Goal: Transaction & Acquisition: Purchase product/service

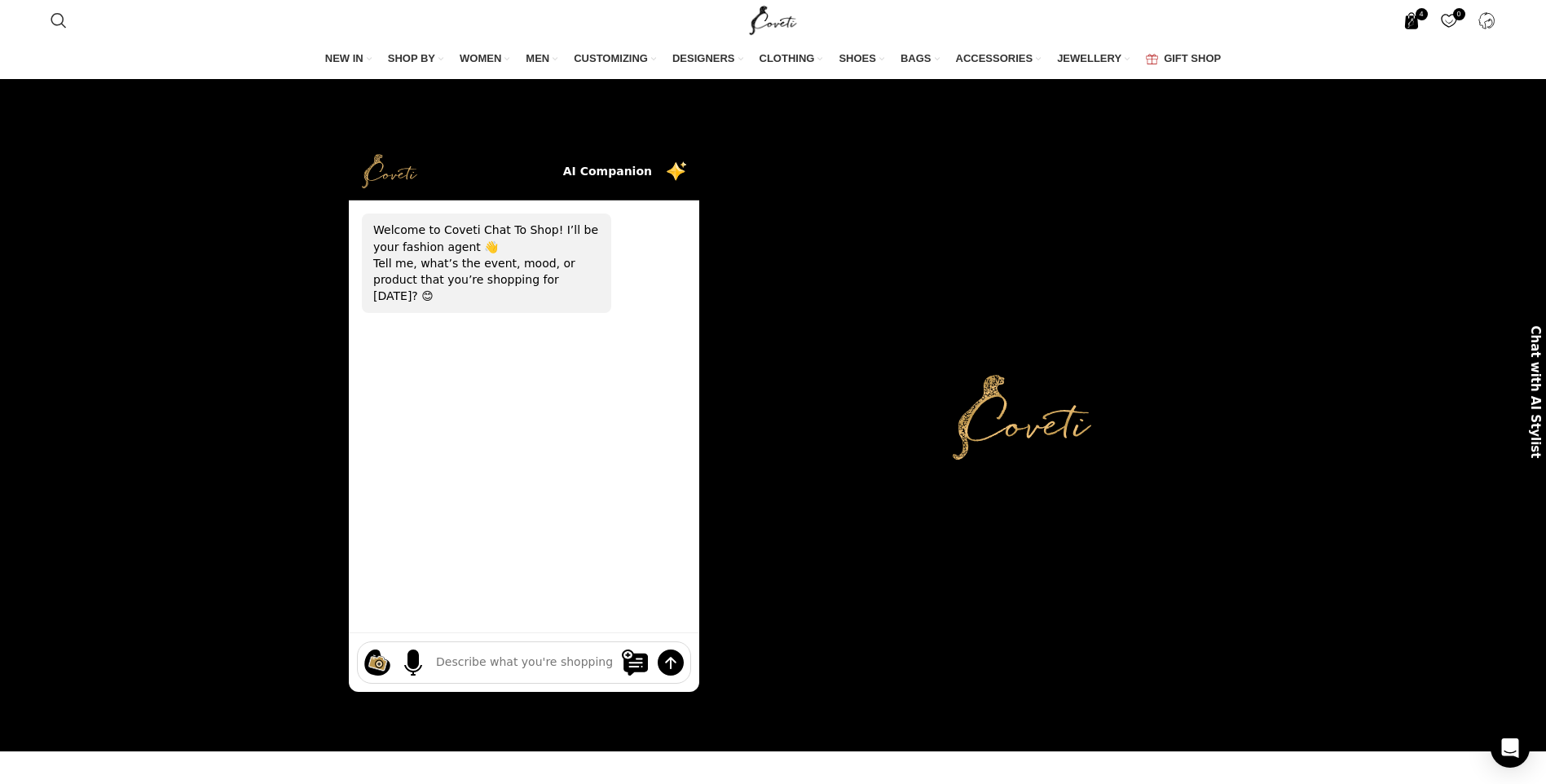
click at [1417, 20] on span "4 items" at bounding box center [1411, 20] width 17 height 17
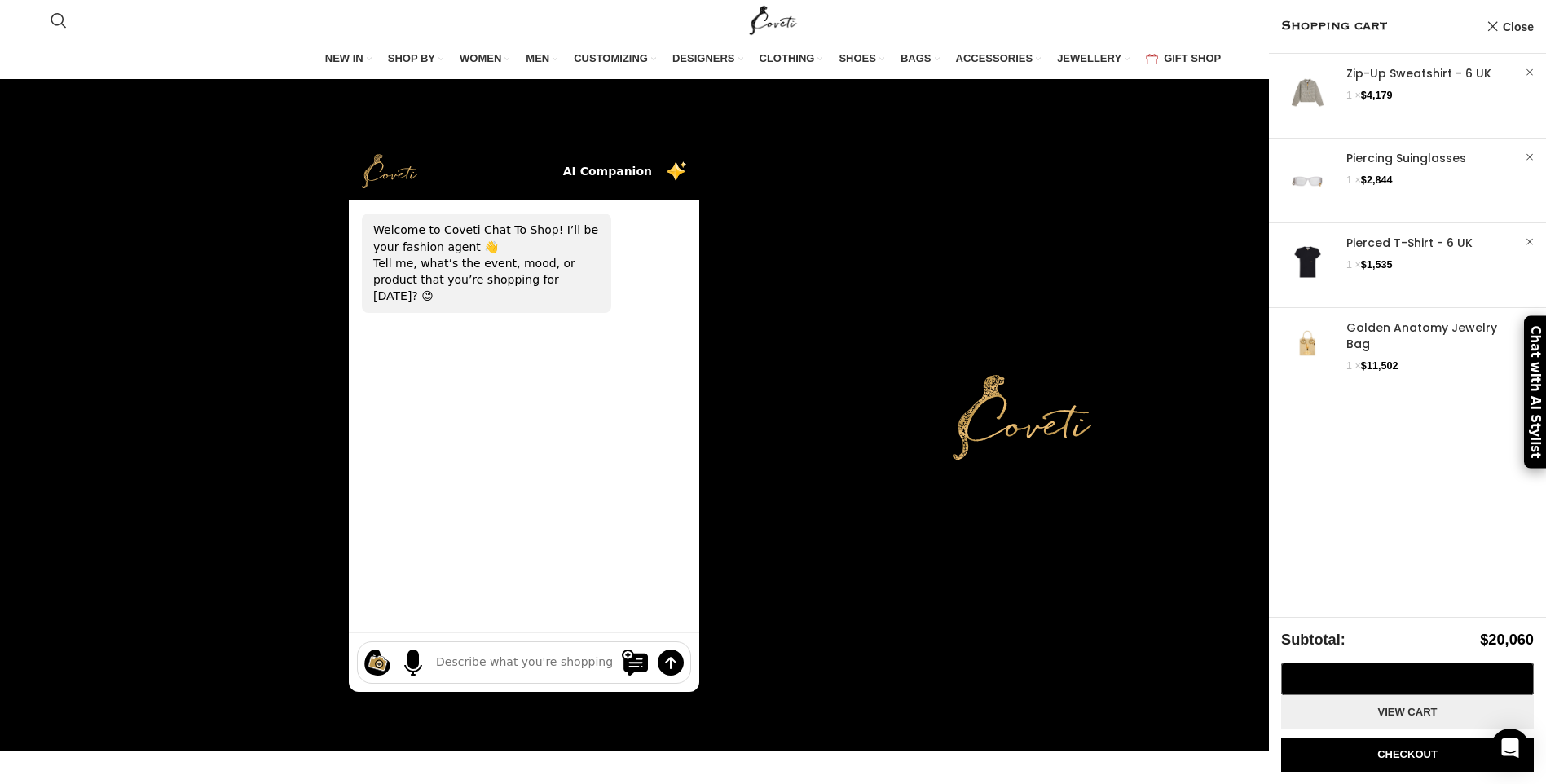
click at [1417, 713] on link "View cart" at bounding box center [1408, 712] width 252 height 34
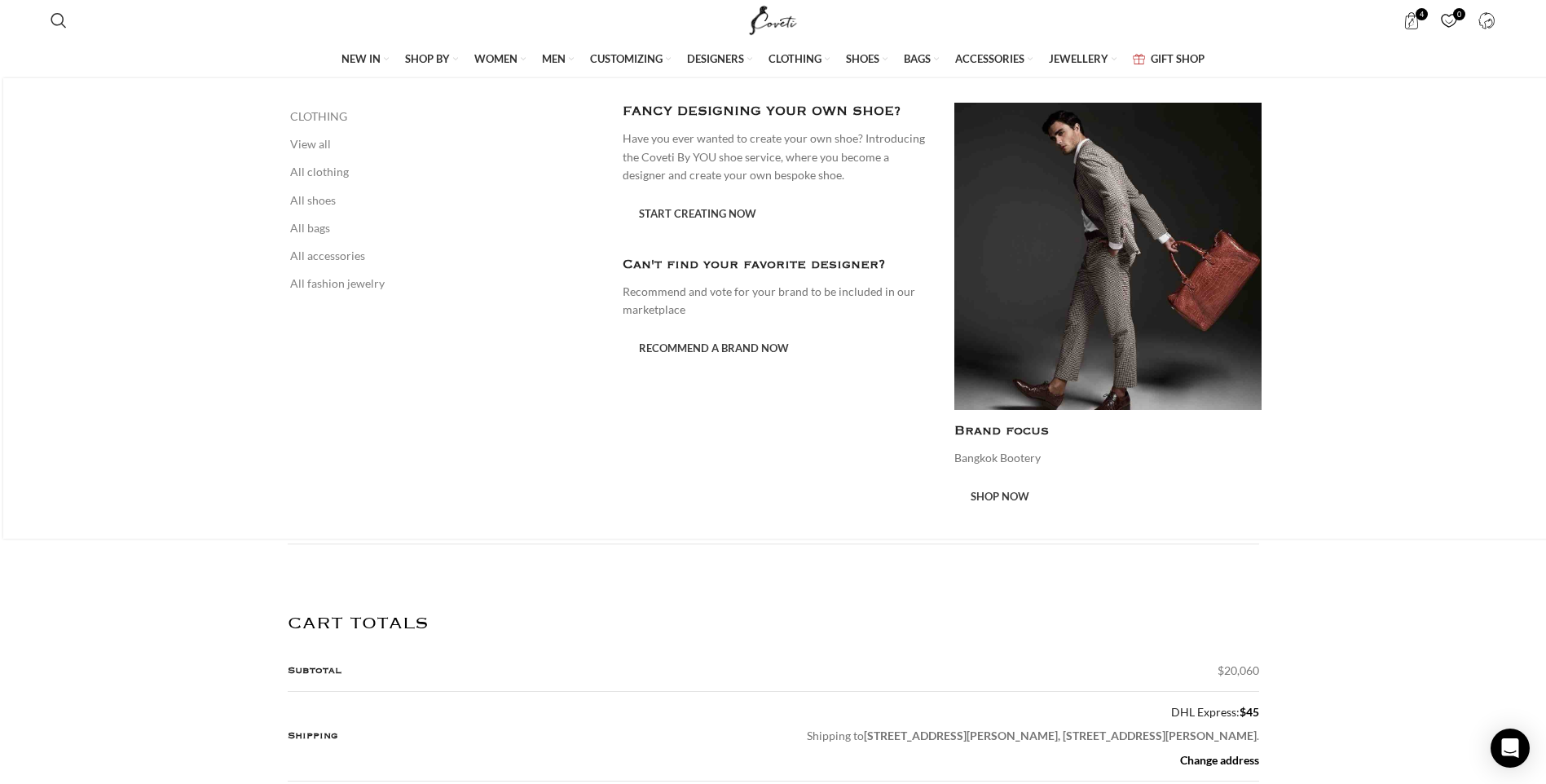
scroll to position [0, 343]
click at [542, 56] on span "MEN" at bounding box center [554, 58] width 24 height 15
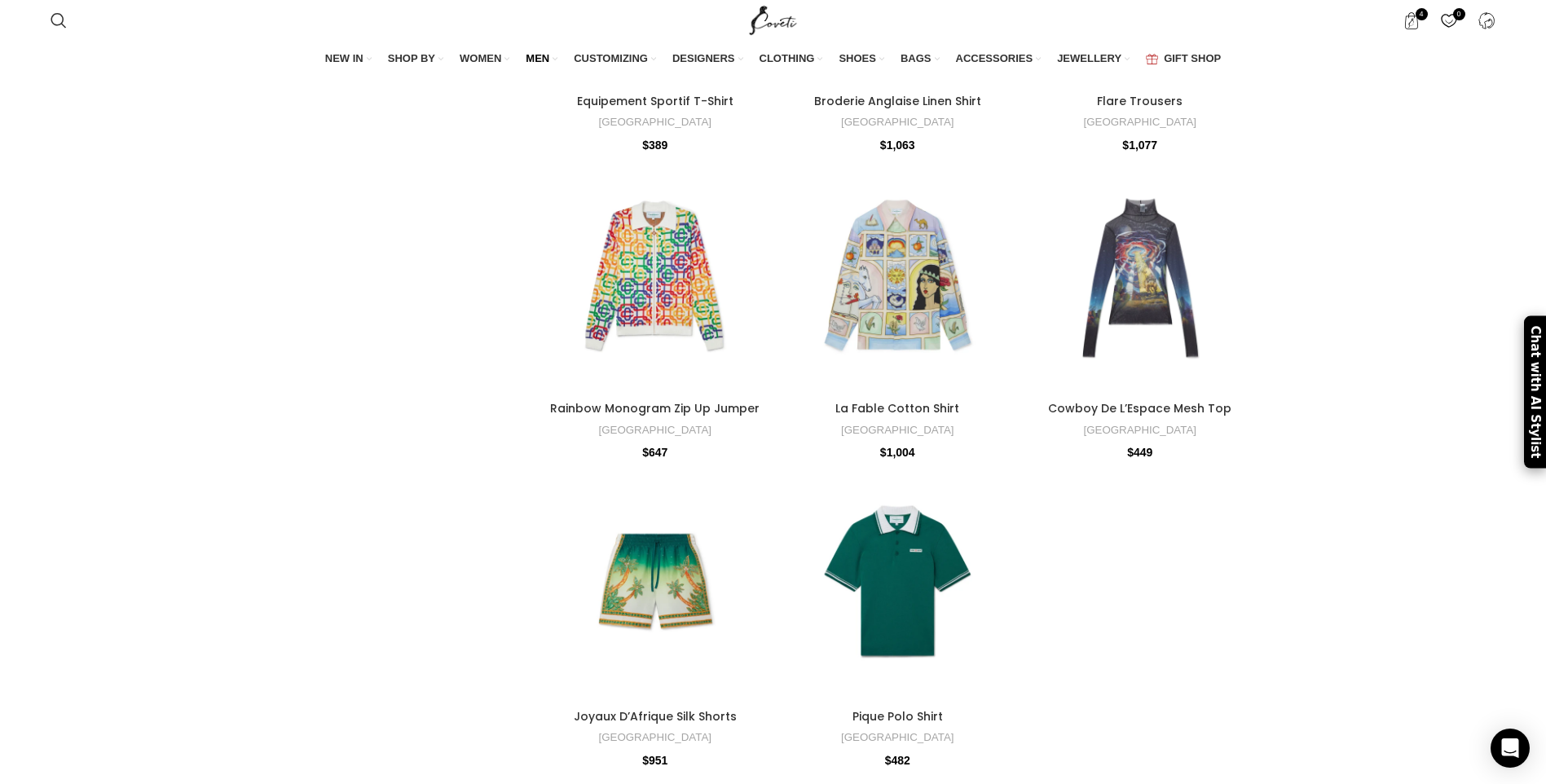
scroll to position [5461, 0]
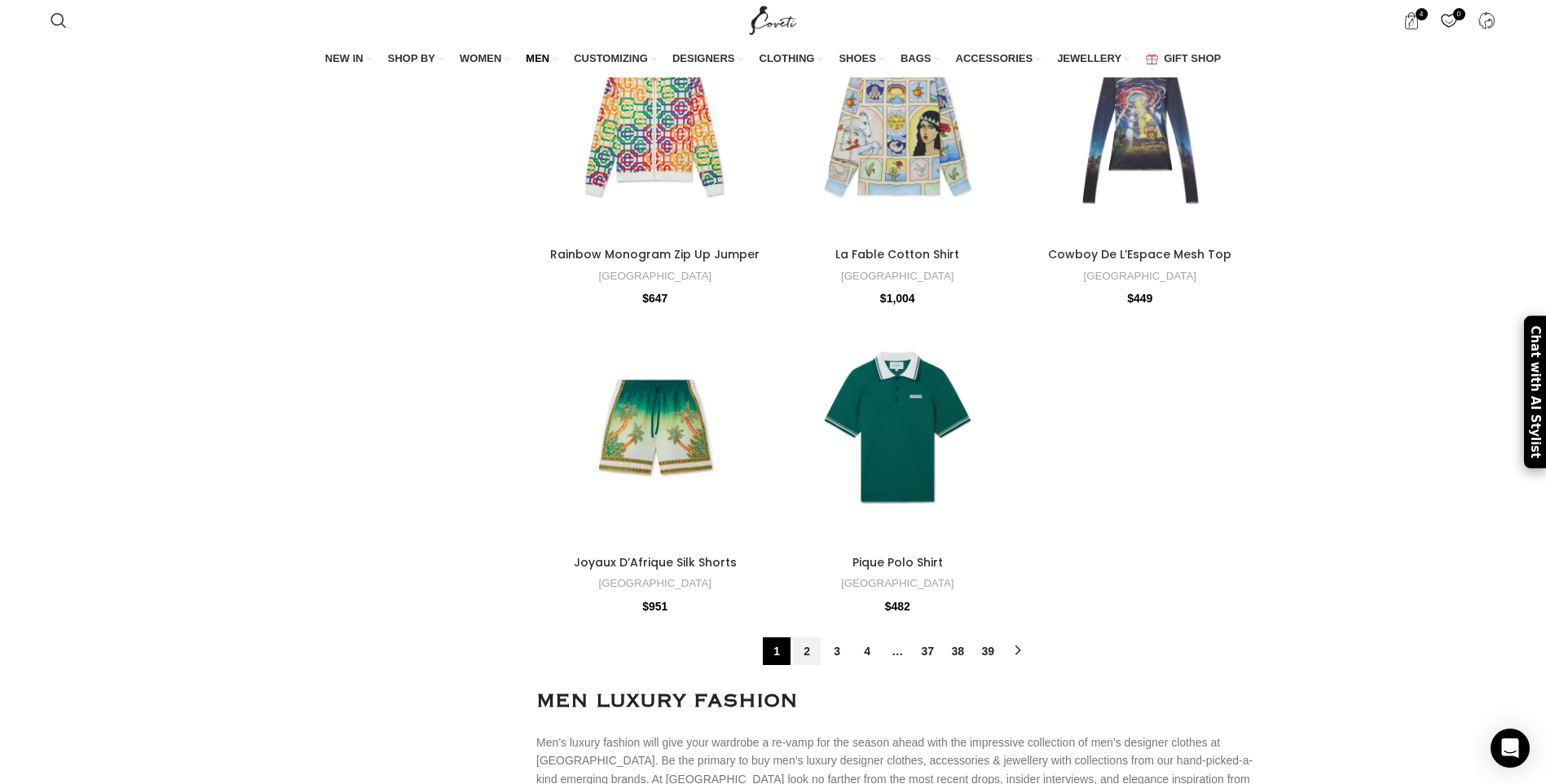
drag, startPoint x: 810, startPoint y: 631, endPoint x: 810, endPoint y: 622, distance: 9.0
click at [810, 638] on link "2" at bounding box center [806, 651] width 27 height 27
